Goal: Task Accomplishment & Management: Manage account settings

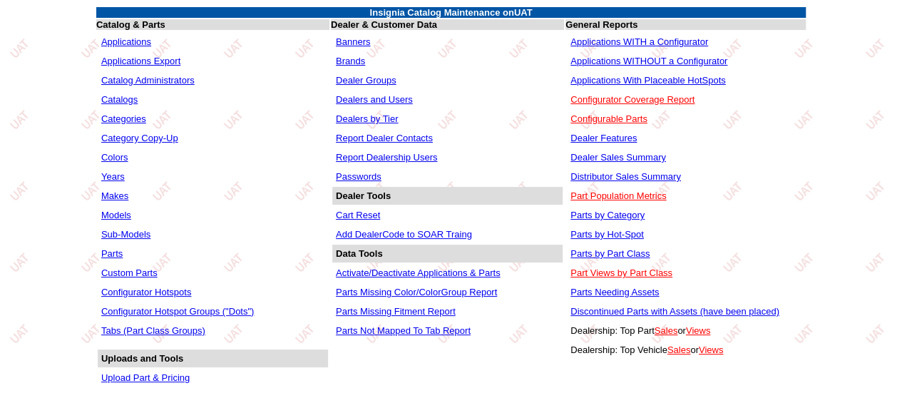
click at [373, 102] on link "Dealers and Users" at bounding box center [374, 99] width 77 height 11
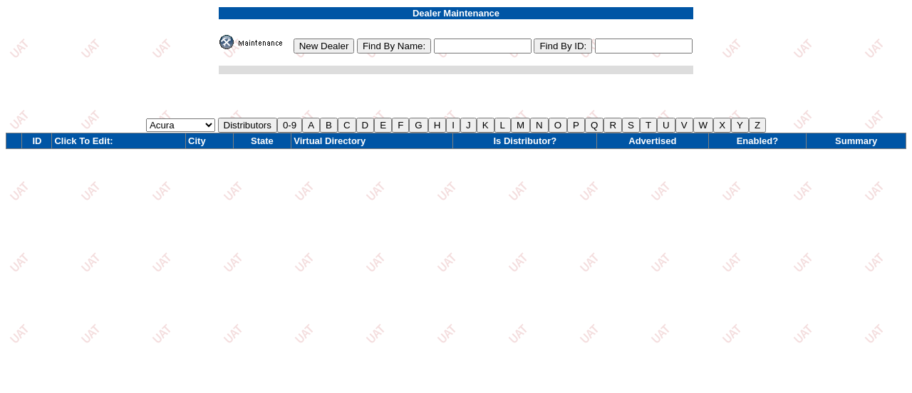
click at [473, 48] on input "text" at bounding box center [483, 45] width 98 height 15
type input "%elco"
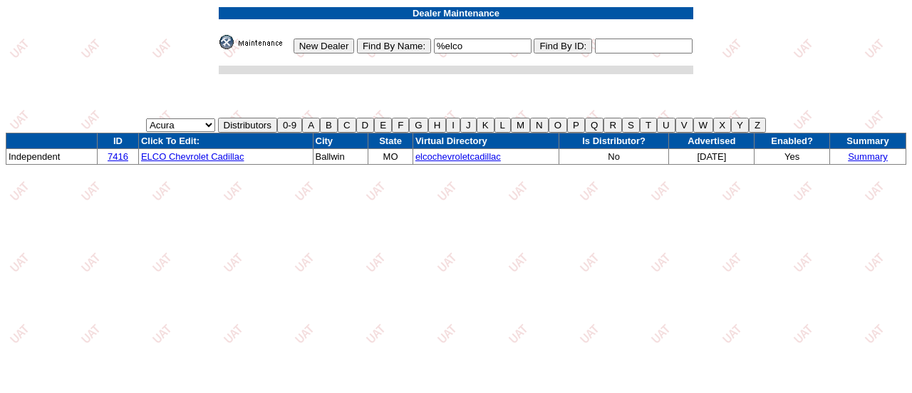
click at [195, 156] on link "ELCO Chevrolet Cadillac" at bounding box center [192, 156] width 103 height 11
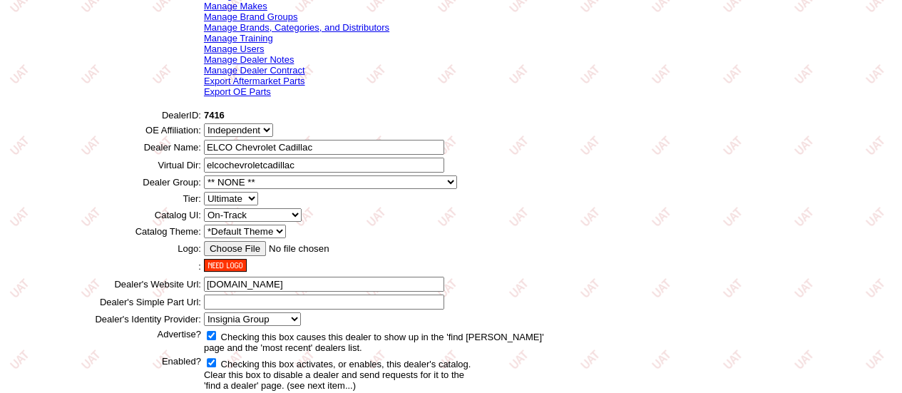
scroll to position [56, 0]
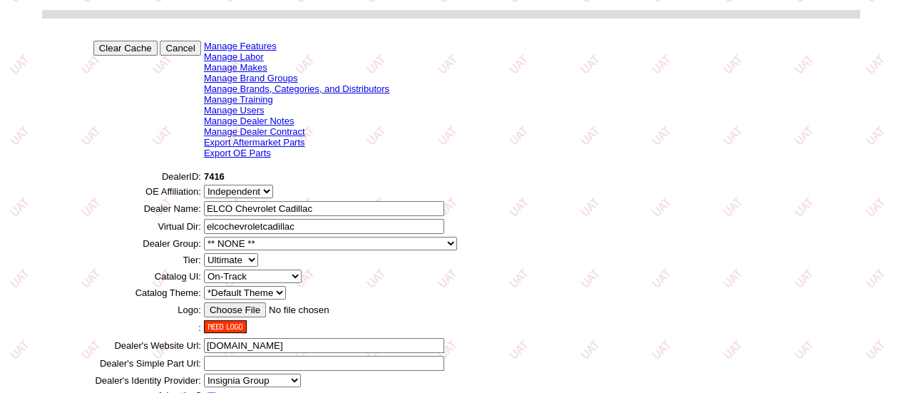
click at [234, 69] on link "Manage Makes" at bounding box center [235, 67] width 63 height 11
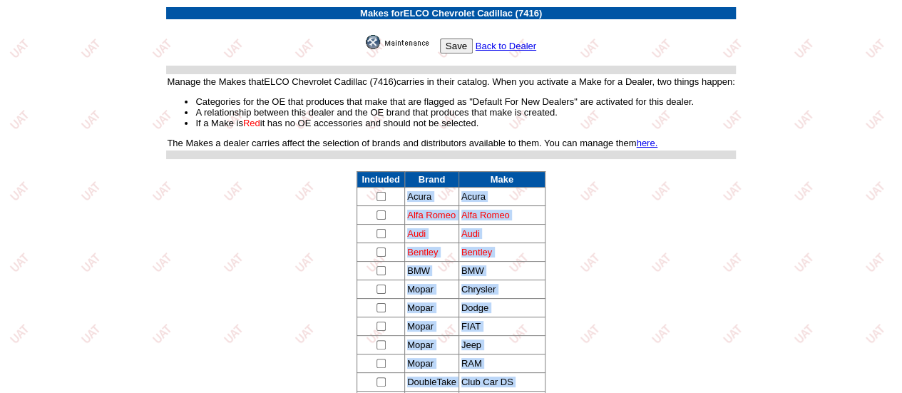
drag, startPoint x: 533, startPoint y: 269, endPoint x: 395, endPoint y: 197, distance: 155.9
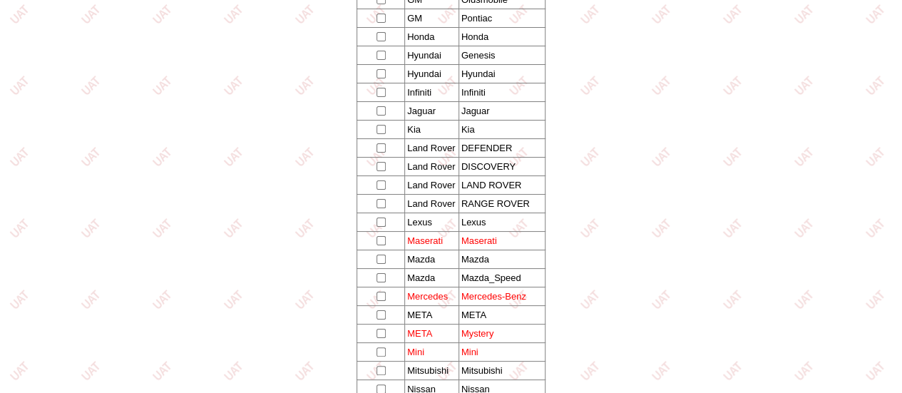
scroll to position [865, 0]
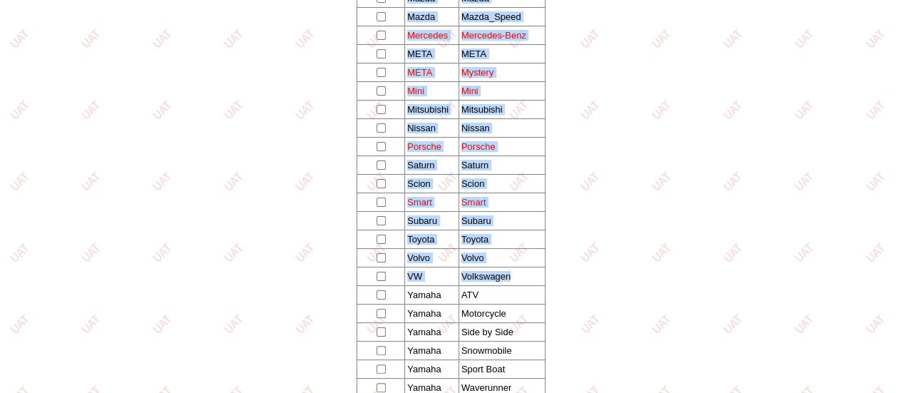
drag, startPoint x: 351, startPoint y: 170, endPoint x: 529, endPoint y: 262, distance: 199.9
copy tbody "Included Brand Make Acura Acura Alfa Romeo Alfa Romeo Audi Audi Bentley Bentley…"
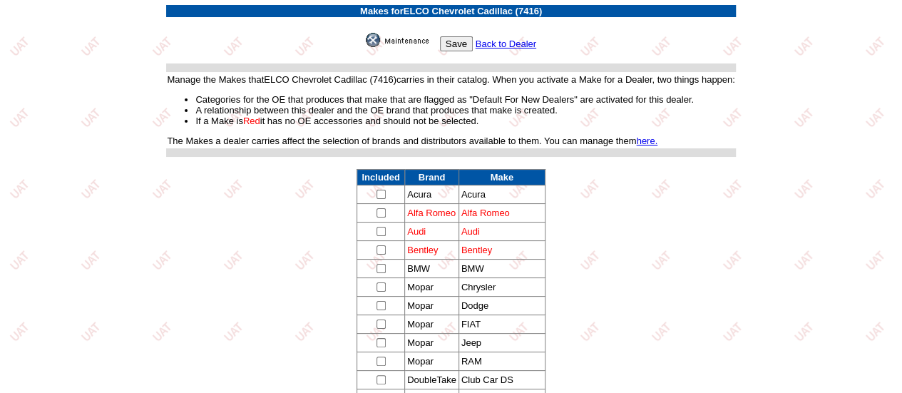
scroll to position [0, 0]
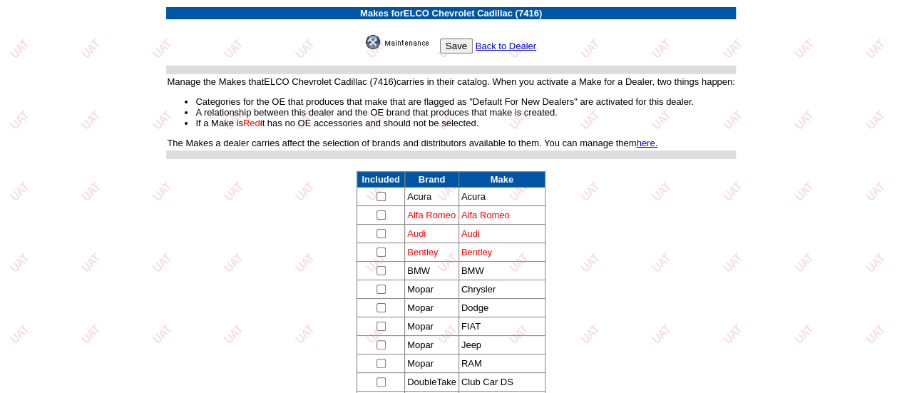
click at [513, 44] on link "Back to Dealer" at bounding box center [505, 46] width 61 height 11
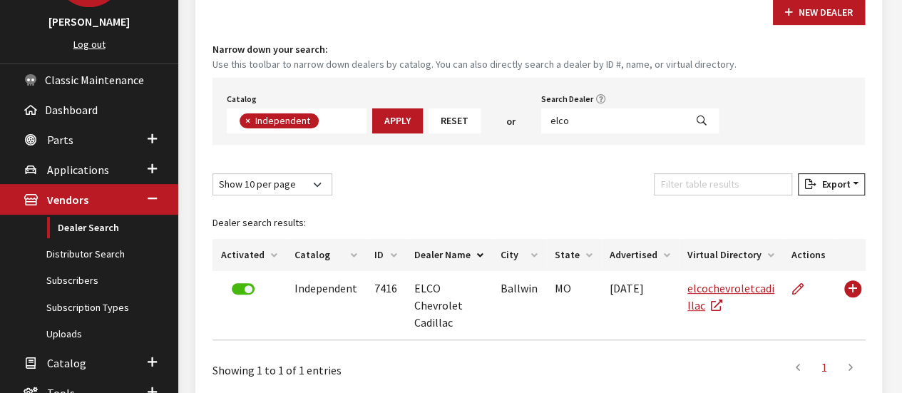
scroll to position [104, 0]
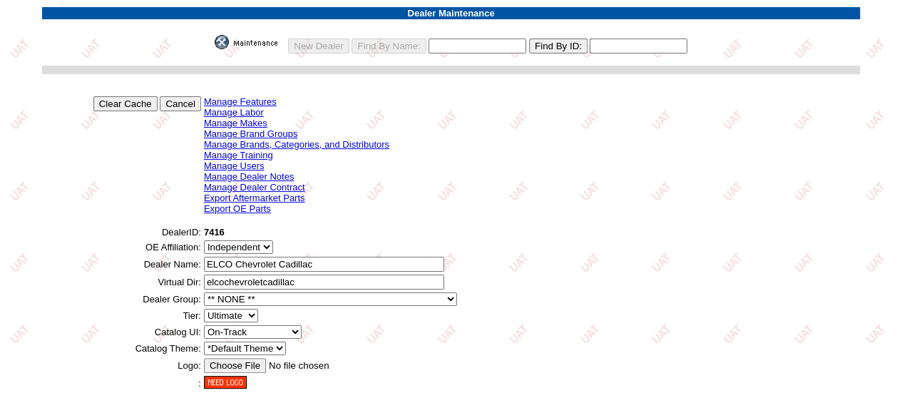
click at [247, 123] on link "Manage Makes" at bounding box center [235, 123] width 63 height 11
